Goal: Task Accomplishment & Management: Manage account settings

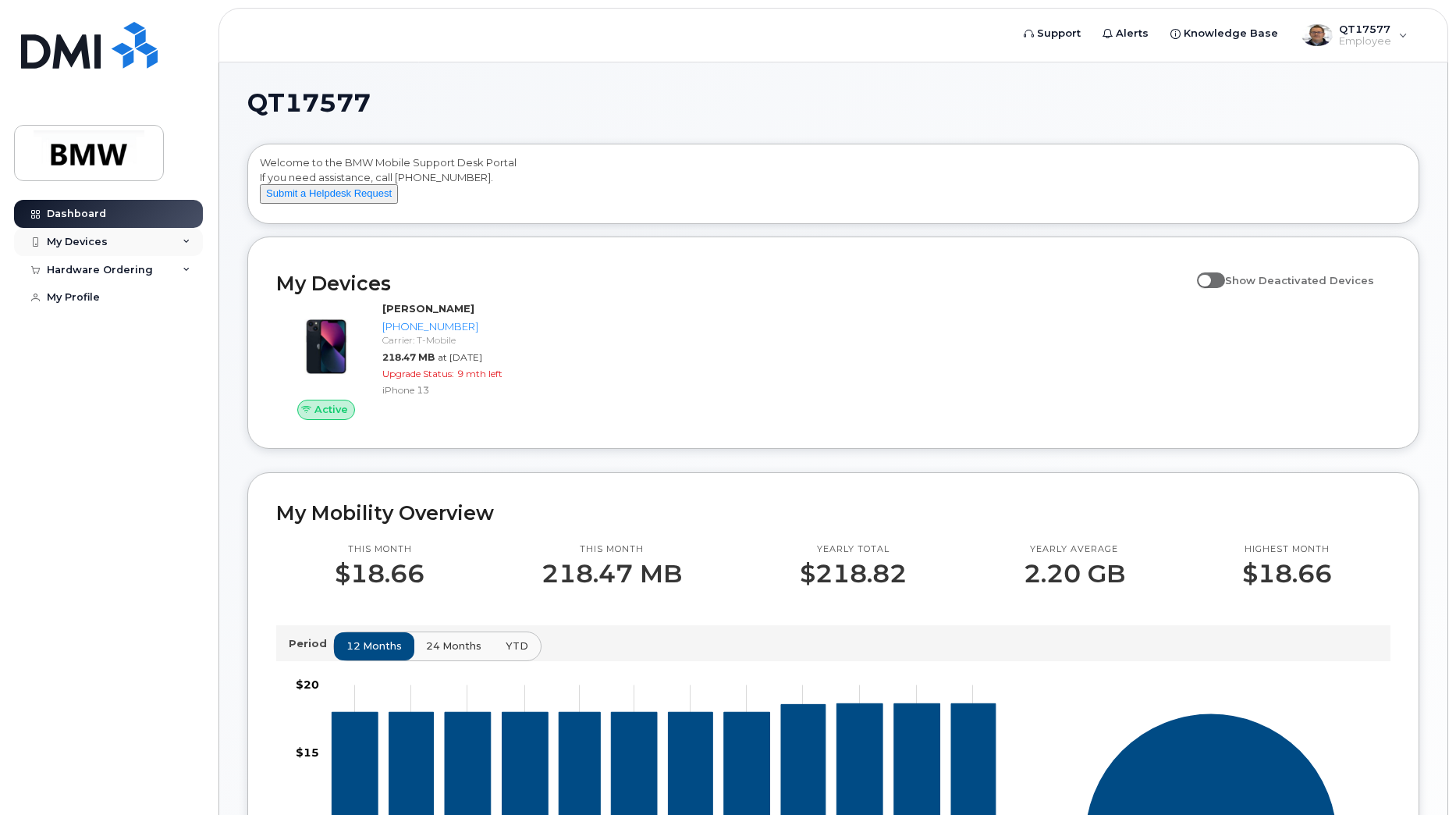
click at [86, 250] on div "My Devices" at bounding box center [109, 242] width 189 height 28
click at [187, 241] on icon at bounding box center [186, 242] width 7 height 7
click at [1402, 34] on div "QT17577 Employee" at bounding box center [1355, 36] width 128 height 32
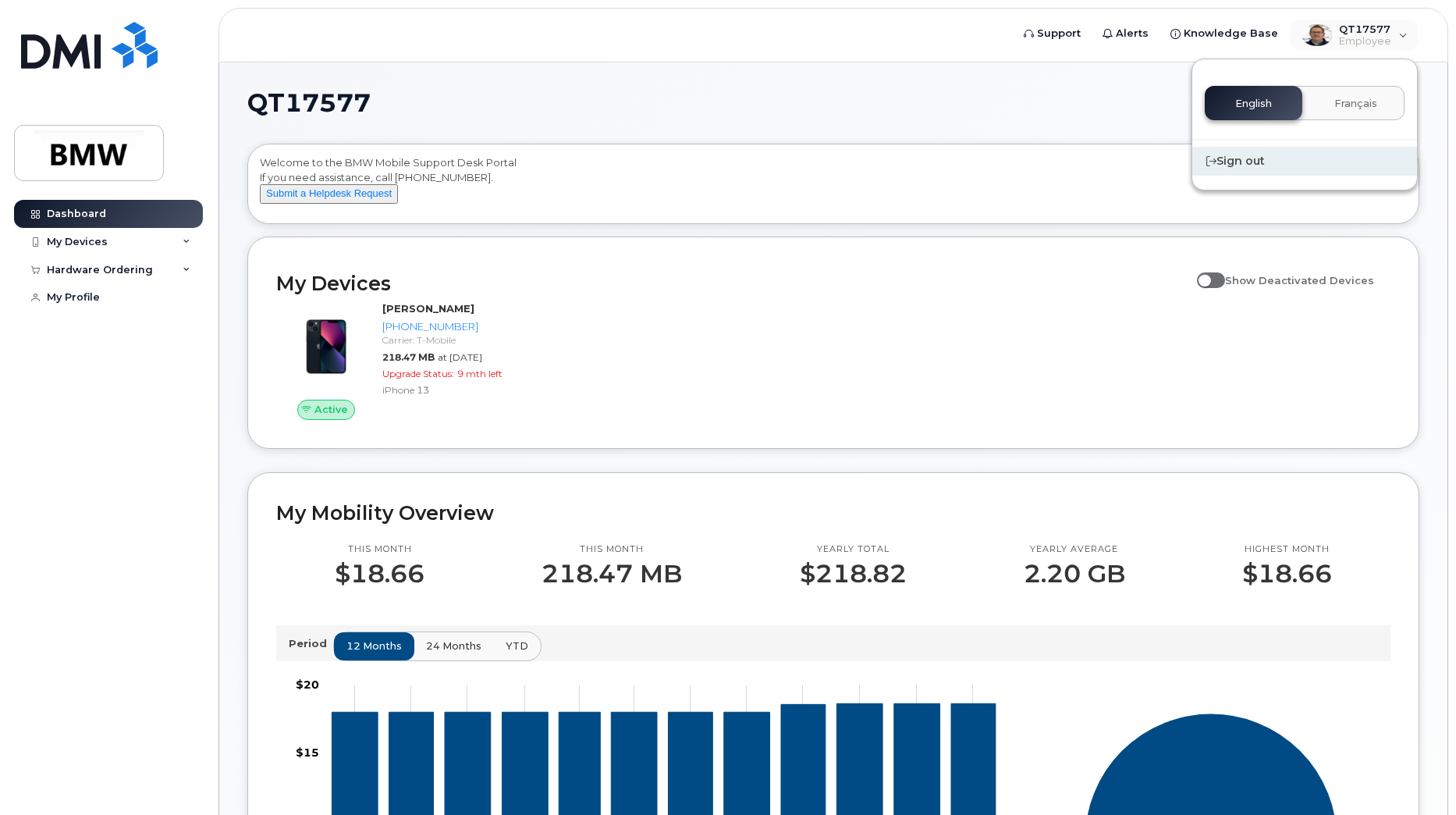
click at [1249, 162] on div "Sign out" at bounding box center [1304, 161] width 225 height 29
